Goal: Find specific page/section: Find specific page/section

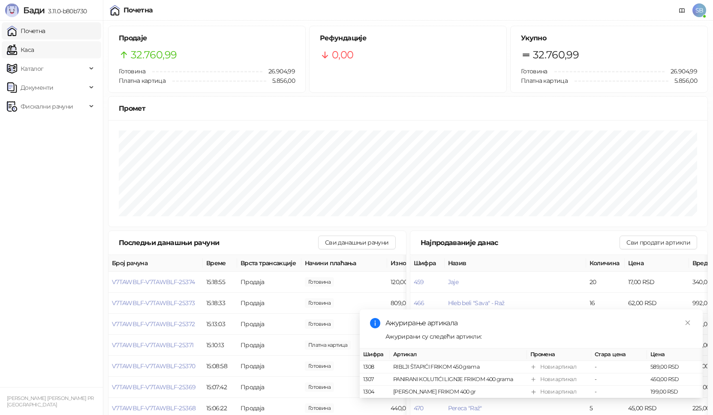
click at [34, 54] on link "Каса" at bounding box center [20, 49] width 27 height 17
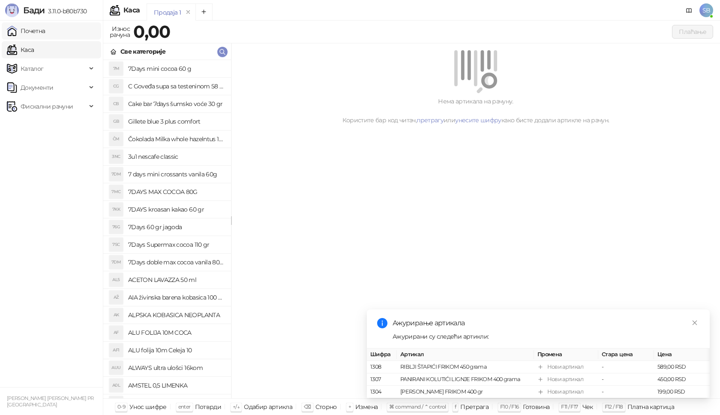
click at [45, 29] on link "Почетна" at bounding box center [26, 30] width 39 height 17
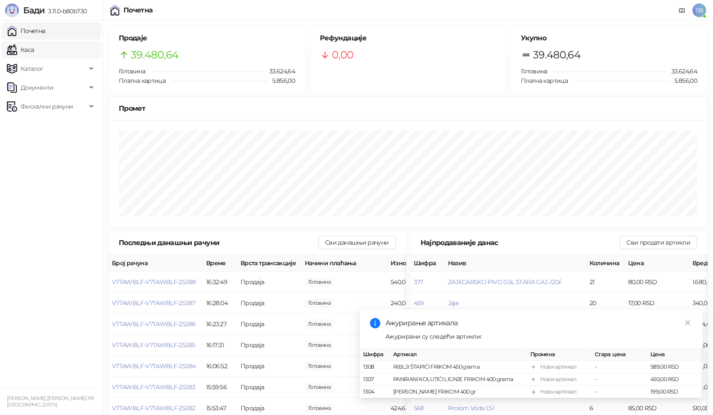
click at [34, 48] on link "Каса" at bounding box center [20, 49] width 27 height 17
click at [45, 30] on link "Почетна" at bounding box center [26, 30] width 39 height 17
